Goal: Task Accomplishment & Management: Use online tool/utility

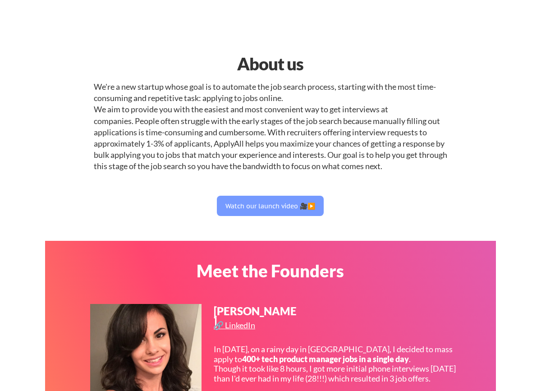
select select ""product""
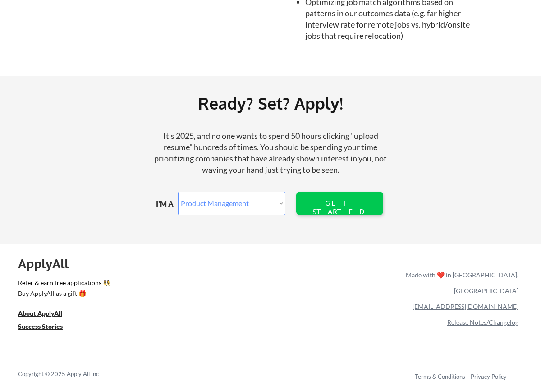
click at [266, 202] on select "Marketer Software Engineering Product Management Customer Success Sales UI/UX/P…" at bounding box center [231, 203] width 107 height 23
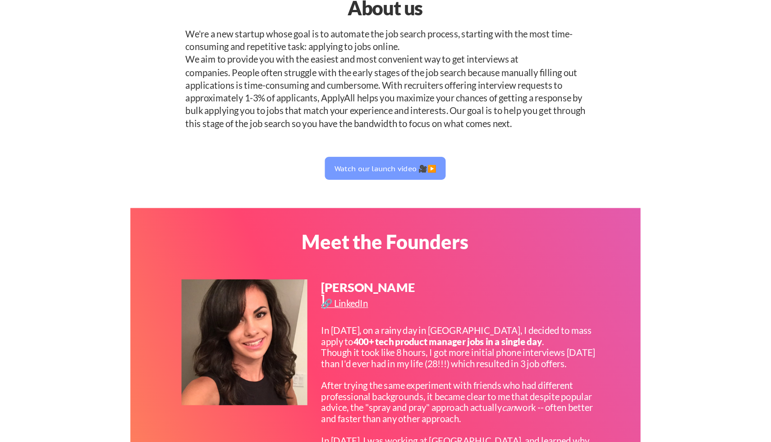
scroll to position [0, 0]
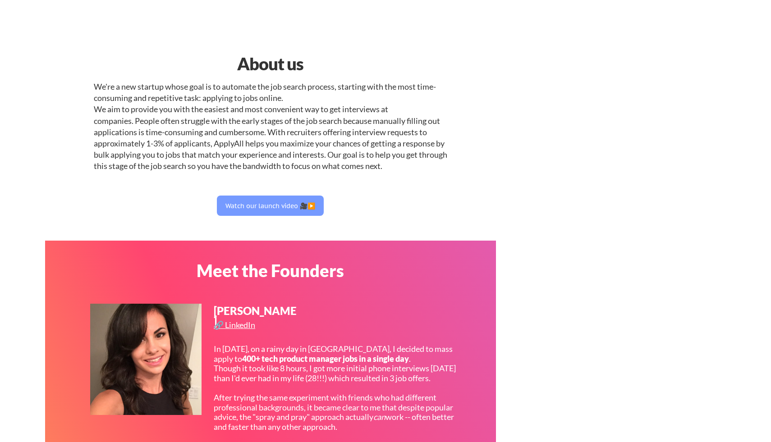
select select ""product""
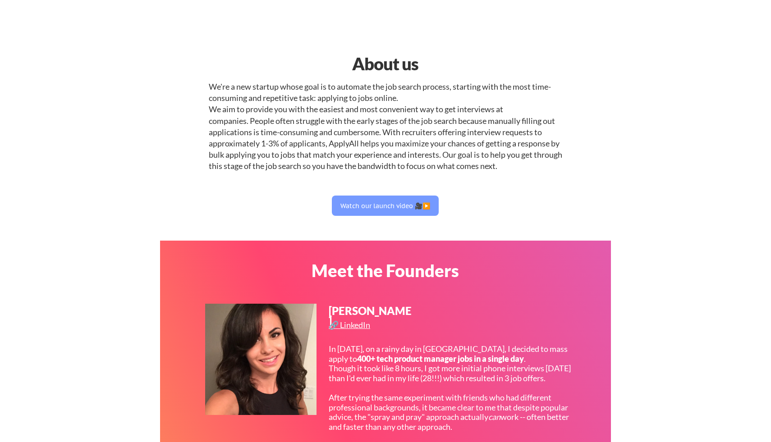
click at [413, 121] on div "We're a new startup whose goal is to automate the job search process, starting …" at bounding box center [385, 126] width 353 height 91
click at [406, 58] on div "About us" at bounding box center [384, 64] width 231 height 26
click at [339, 64] on div "About us" at bounding box center [384, 64] width 231 height 26
click at [371, 62] on div "About us" at bounding box center [384, 64] width 231 height 26
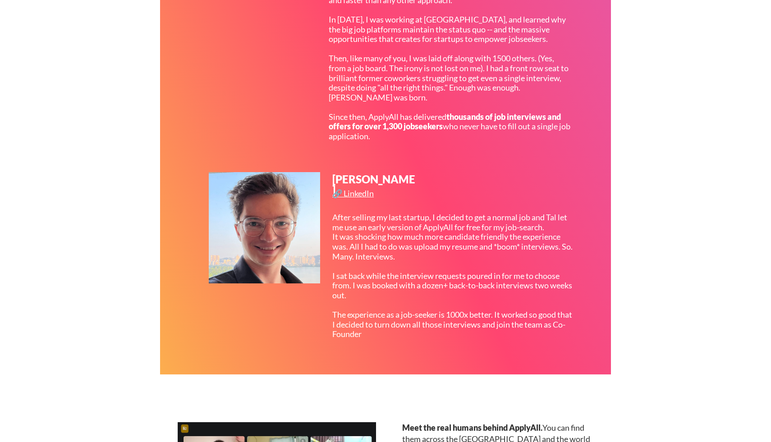
scroll to position [960, 0]
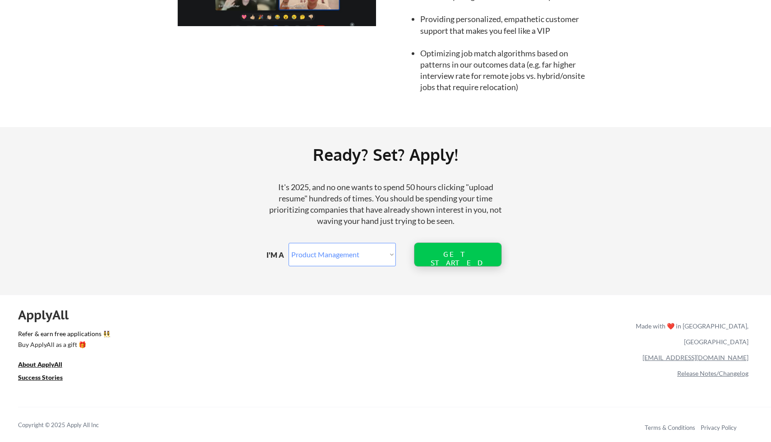
click at [460, 251] on div "GET STARTED" at bounding box center [458, 258] width 58 height 17
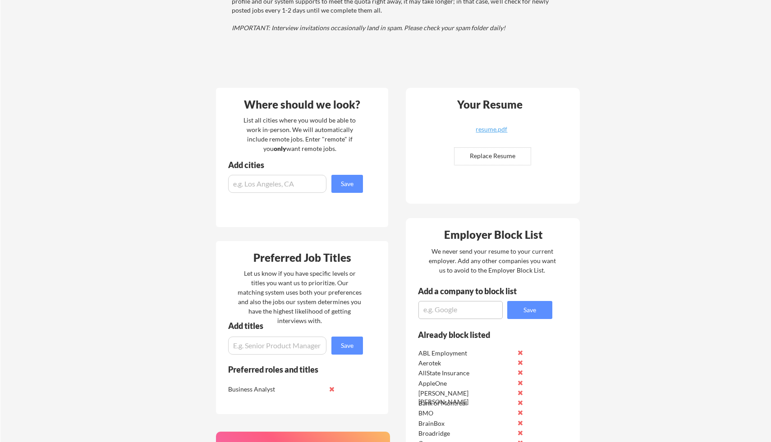
scroll to position [306, 0]
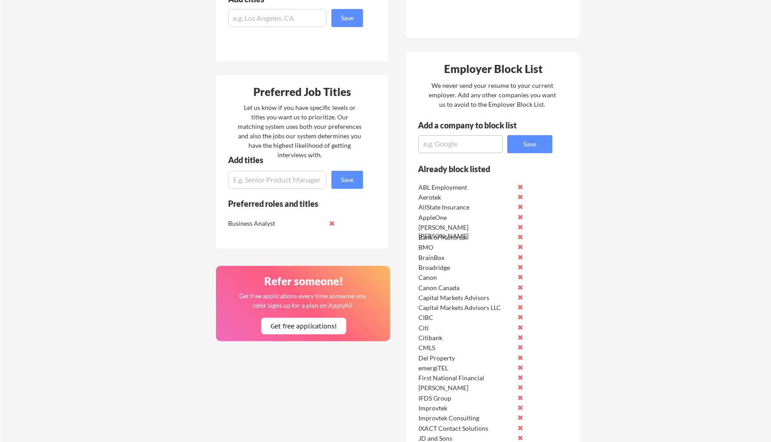
click at [447, 142] on textarea at bounding box center [460, 144] width 84 height 18
type textarea "People Group"
click at [541, 143] on button "Save" at bounding box center [529, 144] width 45 height 18
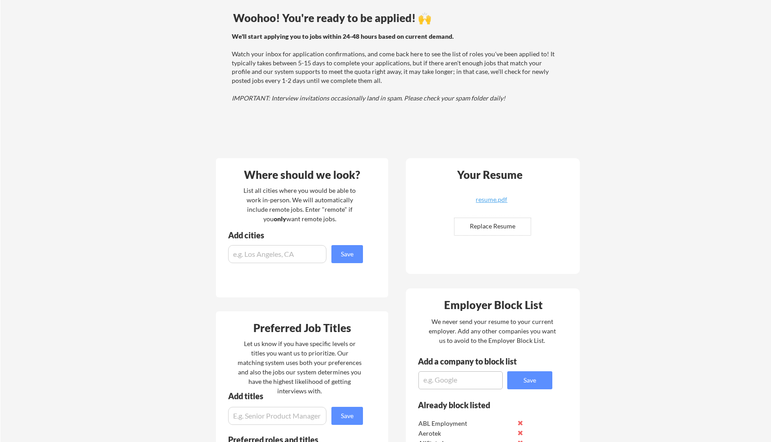
scroll to position [0, 0]
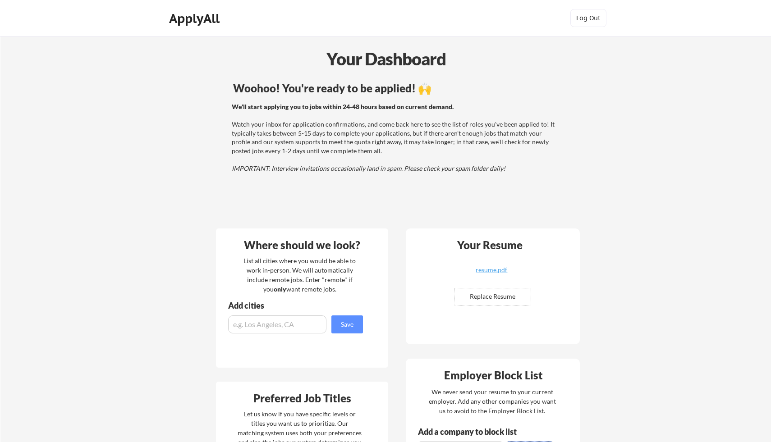
click at [382, 55] on div "Your Dashboard" at bounding box center [386, 59] width 770 height 26
